Goal: Complete application form: Complete application form

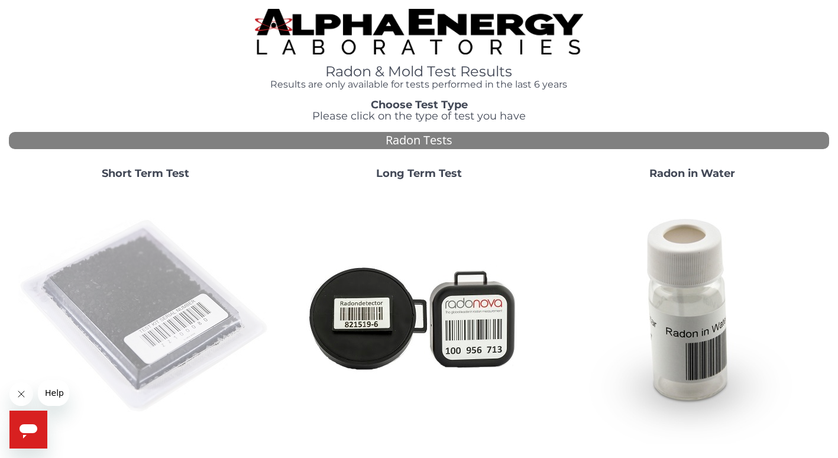
click at [109, 294] on img at bounding box center [145, 316] width 254 height 254
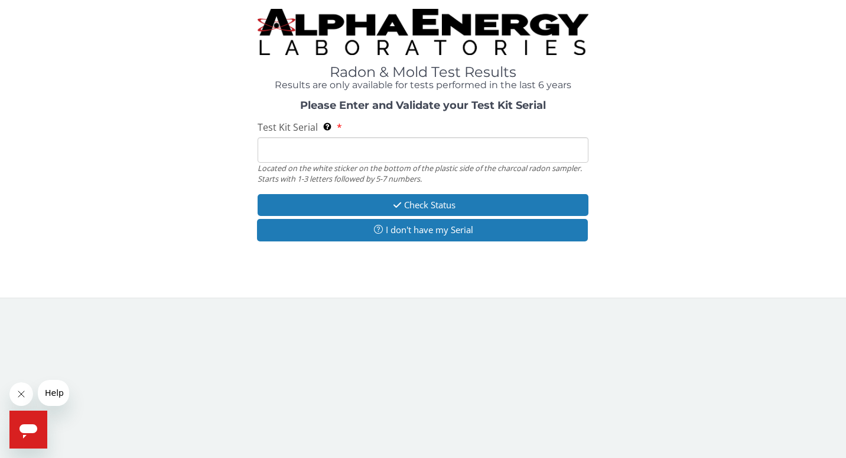
click at [263, 150] on input "Test Kit Serial Located on the white sticker on the bottom of the plastic side …" at bounding box center [424, 149] width 332 height 25
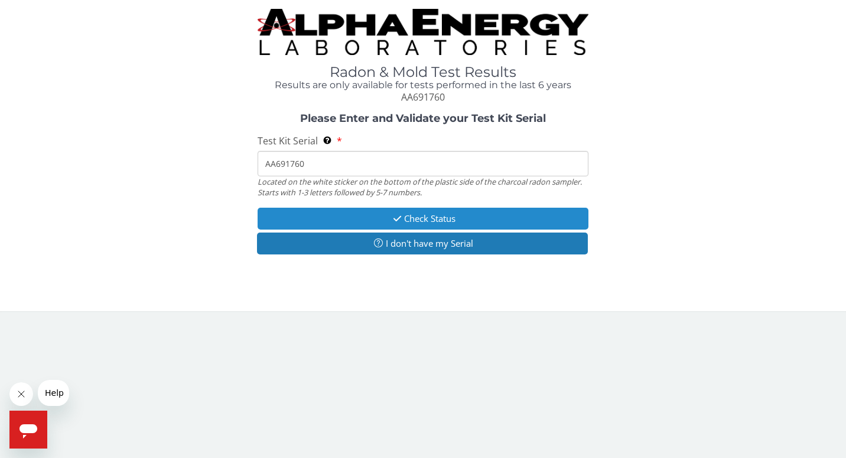
type input "AA691760"
click at [395, 216] on icon "button" at bounding box center [398, 218] width 14 height 9
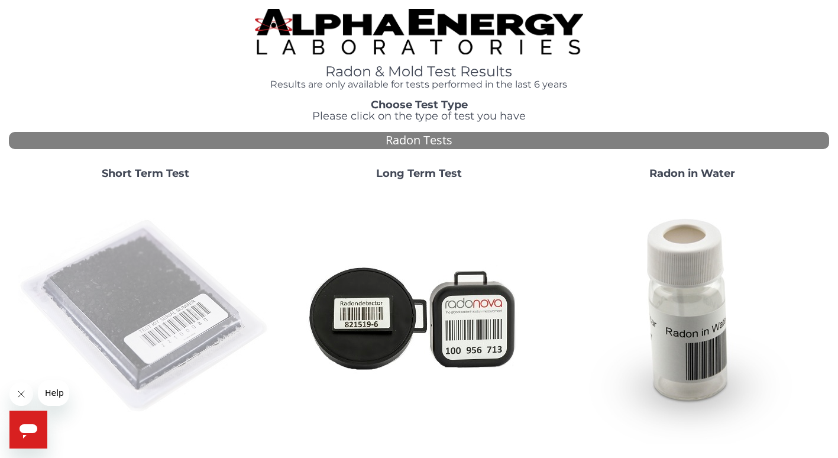
click at [132, 287] on img at bounding box center [145, 316] width 254 height 254
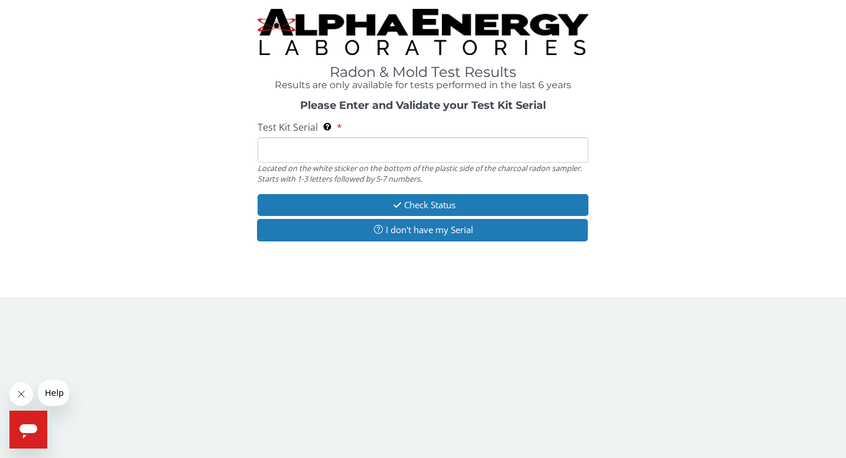
click at [272, 150] on input "Test Kit Serial Located on the white sticker on the bottom of the plastic side …" at bounding box center [424, 149] width 332 height 25
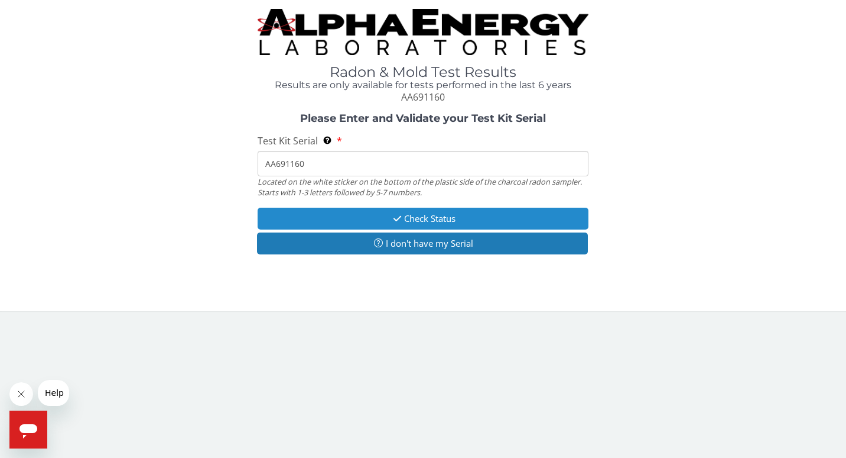
type input "AA691160"
click at [414, 217] on button "Check Status" at bounding box center [424, 218] width 332 height 22
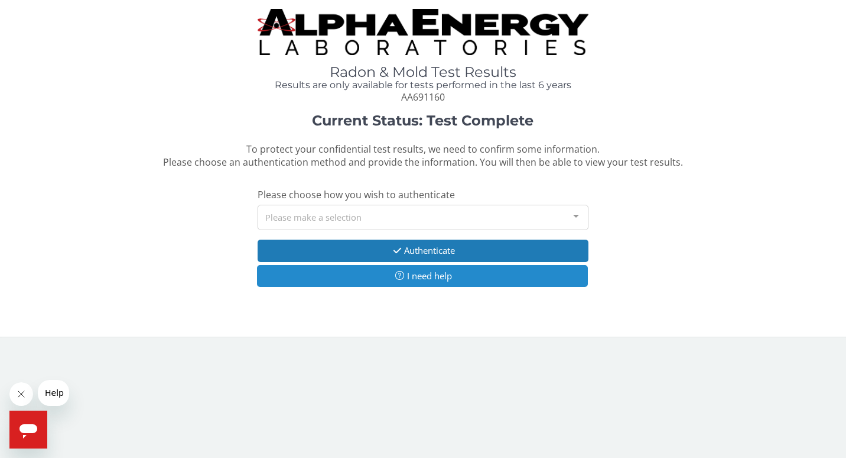
click at [417, 274] on button "I need help" at bounding box center [423, 276] width 332 height 22
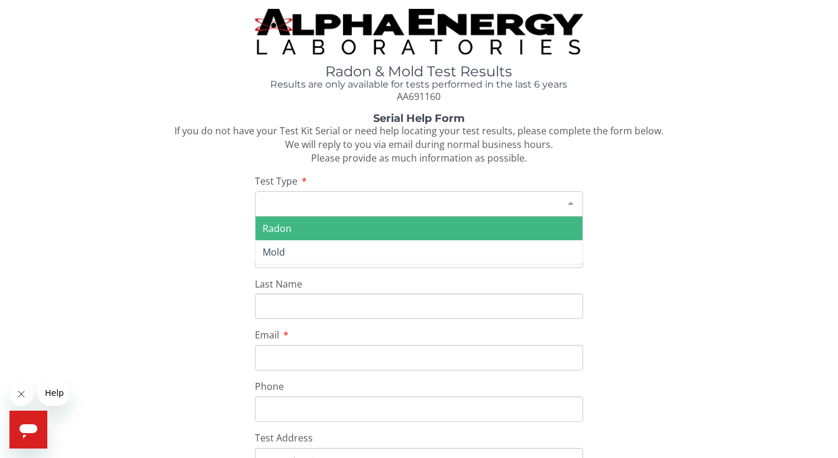
click at [568, 200] on div at bounding box center [571, 203] width 24 height 22
click at [562, 222] on span "Radon" at bounding box center [418, 228] width 327 height 24
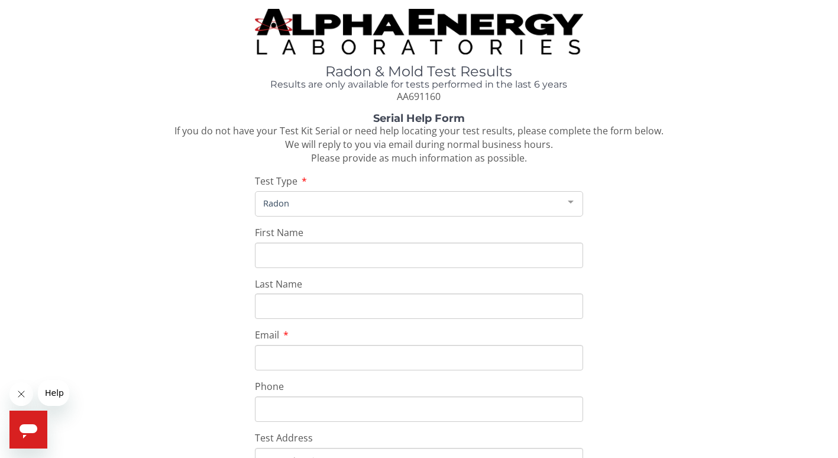
click at [264, 258] on input "First Name" at bounding box center [419, 254] width 328 height 25
type input "Tom"
click at [270, 306] on input "Last Name" at bounding box center [419, 305] width 328 height 25
type input "Hendricks"
click at [262, 359] on input "Email" at bounding box center [419, 357] width 328 height 25
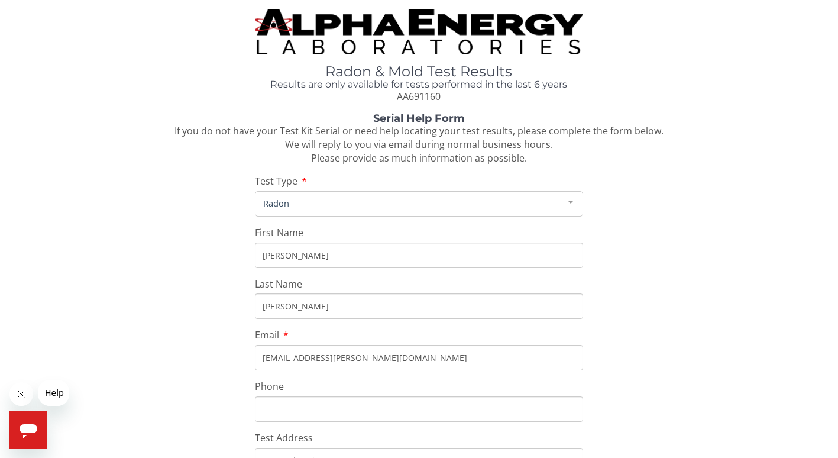
type input "thendric@bloomer.net"
click at [267, 411] on input "Phone" at bounding box center [419, 408] width 328 height 25
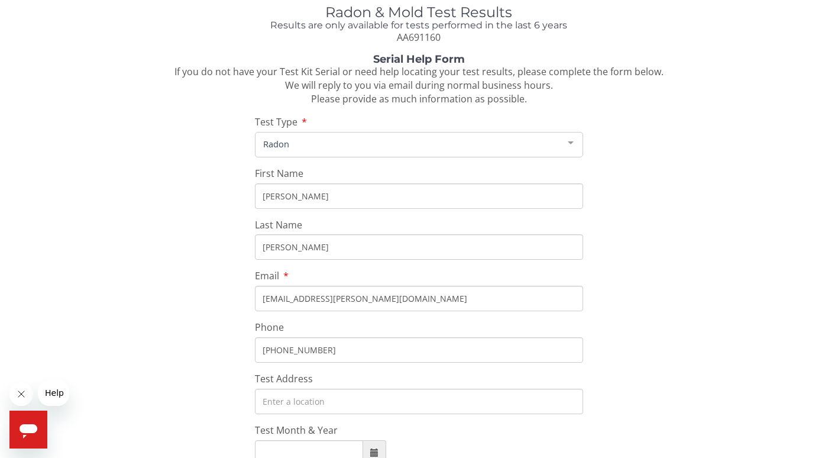
scroll to position [118, 0]
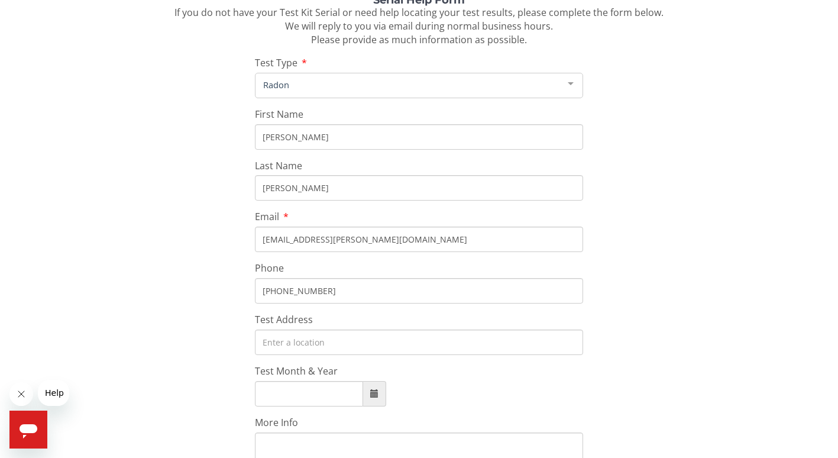
type input "715 568 5500"
click at [266, 343] on input "Test Address" at bounding box center [419, 341] width 328 height 25
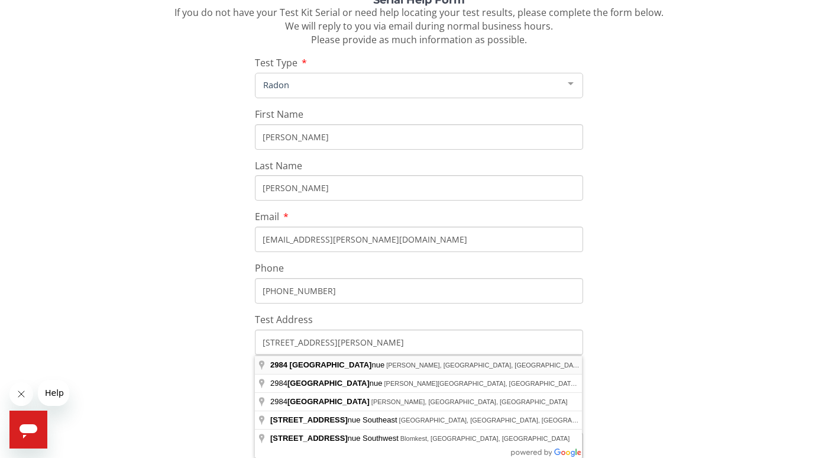
type input "2984 195th Ave, Bloomer, WI 54724, USA"
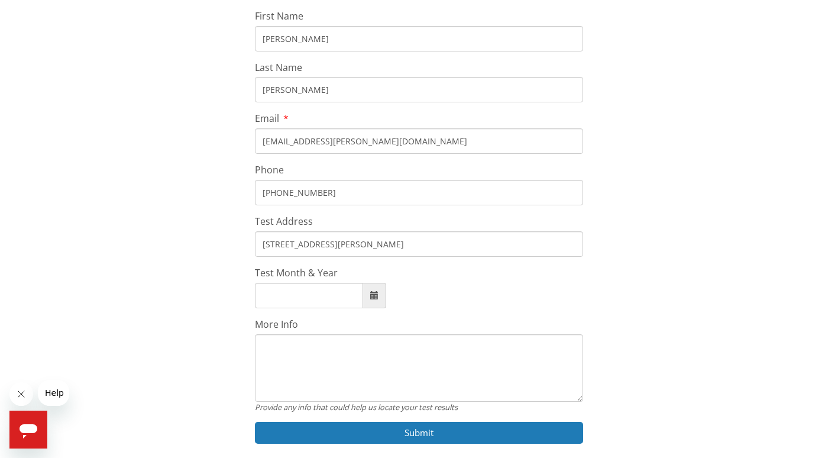
scroll to position [236, 0]
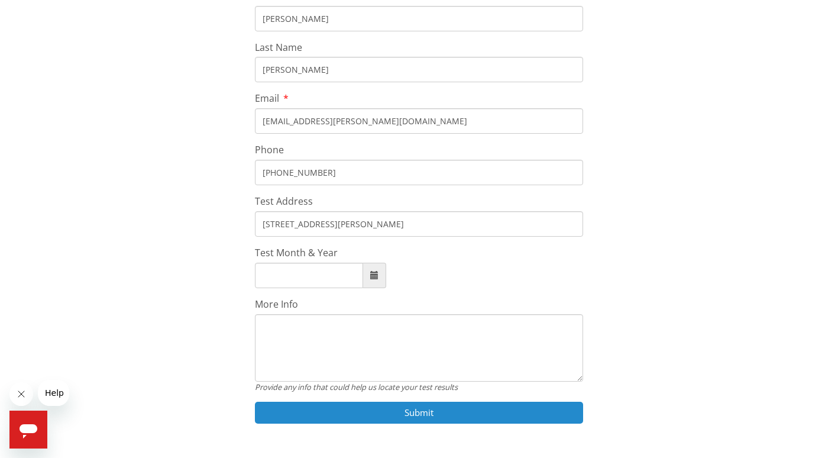
click at [348, 411] on button "Submit" at bounding box center [419, 412] width 328 height 22
click at [347, 411] on button "Submit" at bounding box center [419, 412] width 328 height 22
